Goal: Communication & Community: Answer question/provide support

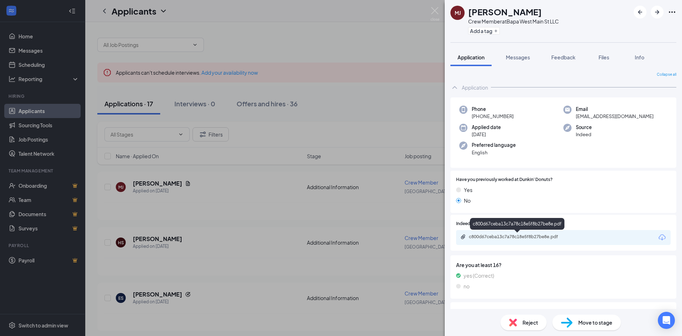
click at [482, 238] on div "c800d67ceba13c7a78c18e5f8b27be8e.pdf" at bounding box center [518, 237] width 99 height 6
click at [529, 60] on div "Messages" at bounding box center [518, 57] width 24 height 7
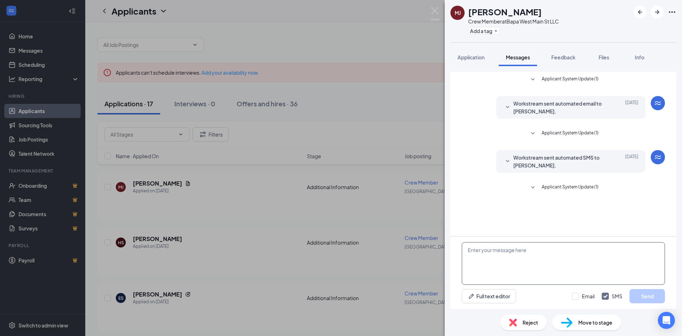
click at [521, 270] on textarea at bounding box center [563, 263] width 203 height 43
type textarea "would you be able to come in for an interview this week?"
click at [656, 295] on button "Send" at bounding box center [647, 296] width 36 height 14
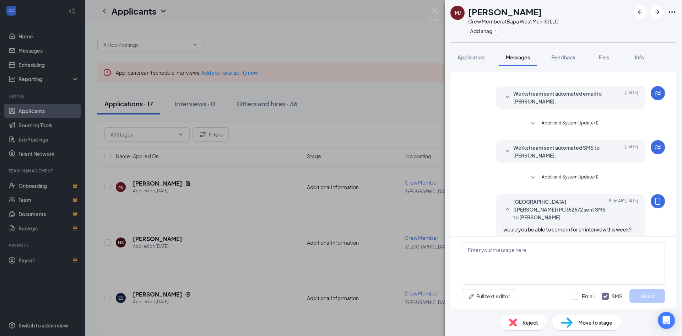
click at [325, 36] on div "[PERSON_NAME] Crew Member at Bapa West Main St LLC Add a tag Application Messag…" at bounding box center [341, 168] width 682 height 336
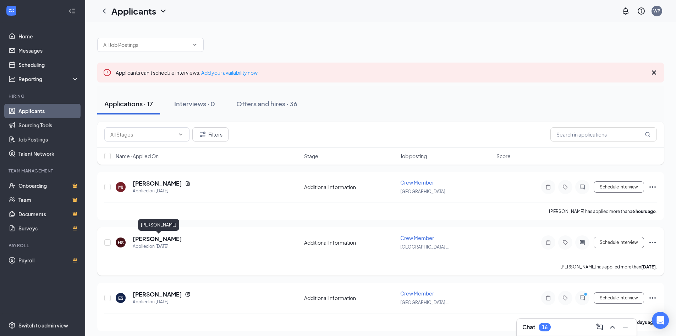
click at [150, 237] on h5 "[PERSON_NAME]" at bounding box center [157, 239] width 49 height 8
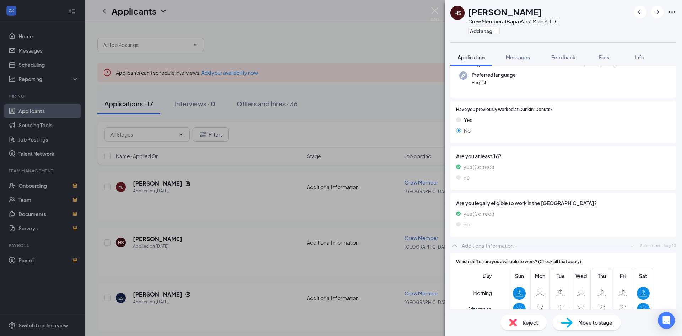
scroll to position [107, 0]
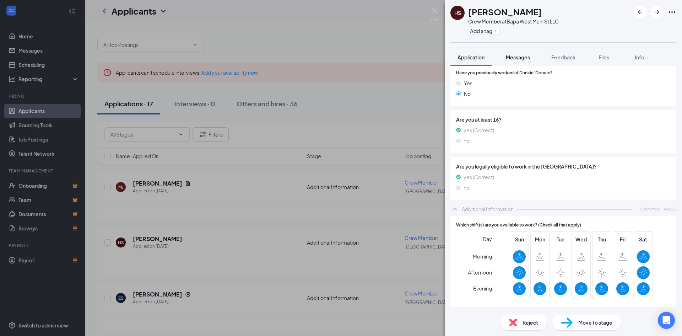
click at [515, 63] on button "Messages" at bounding box center [518, 57] width 38 height 18
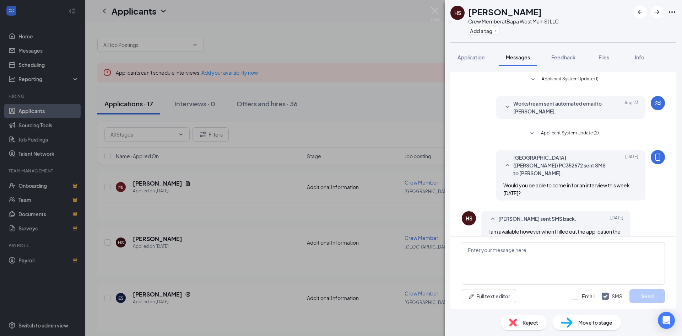
scroll to position [26, 0]
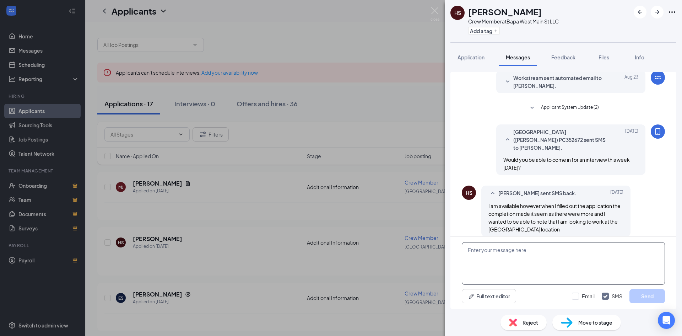
click at [535, 255] on textarea at bounding box center [563, 263] width 203 height 43
type textarea "ohhh ok yeah we have nothing to do with that location I am sorry."
click at [643, 299] on button "Send" at bounding box center [647, 296] width 36 height 14
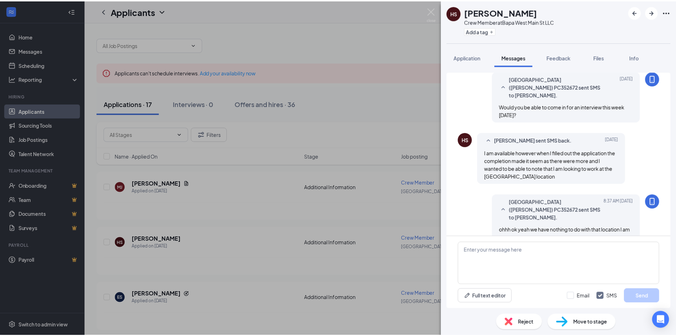
scroll to position [79, 0]
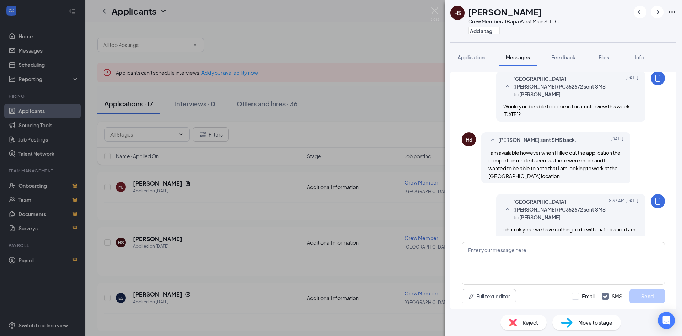
click at [270, 23] on div "HS [PERSON_NAME] Crew Member at Bapa West Main St LLC Add a tag Application Mes…" at bounding box center [341, 168] width 682 height 336
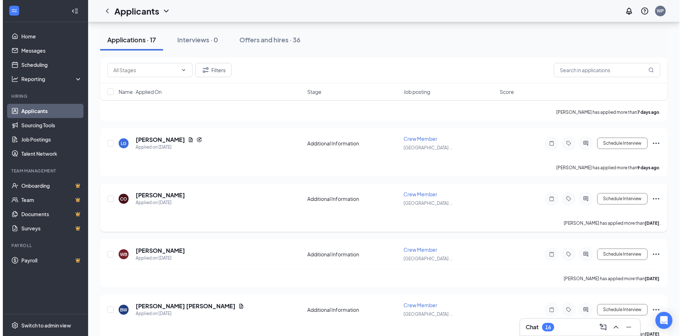
scroll to position [426, 0]
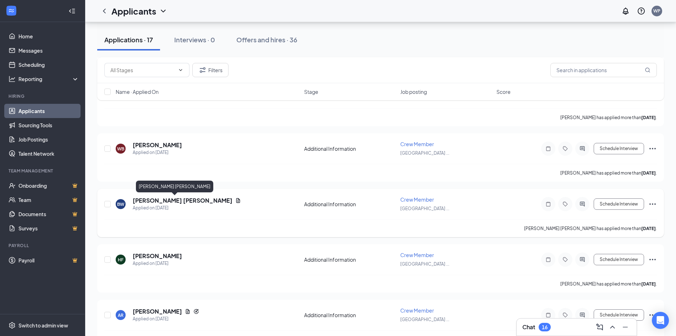
click at [155, 200] on h5 "[PERSON_NAME] [PERSON_NAME]" at bounding box center [183, 200] width 100 height 8
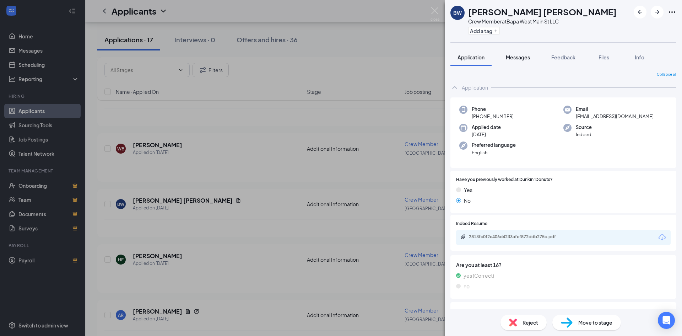
click at [511, 54] on span "Messages" at bounding box center [518, 57] width 24 height 6
